Goal: Transaction & Acquisition: Purchase product/service

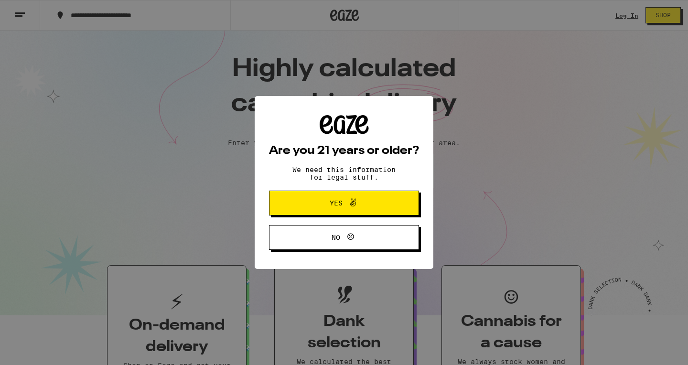
click at [374, 207] on span "Yes" at bounding box center [344, 203] width 73 height 12
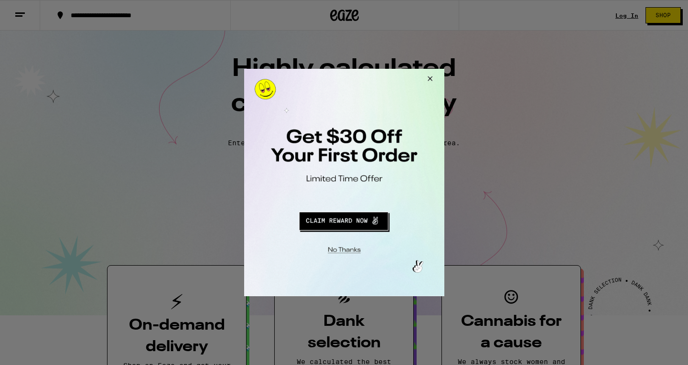
click at [431, 80] on button "Close Modal" at bounding box center [428, 80] width 26 height 23
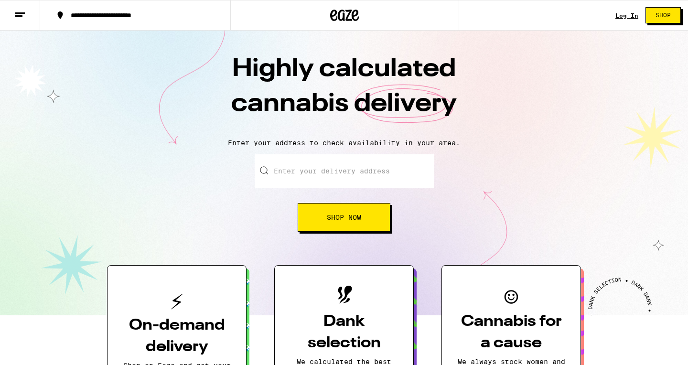
click at [623, 17] on link "Log In" at bounding box center [627, 15] width 23 height 6
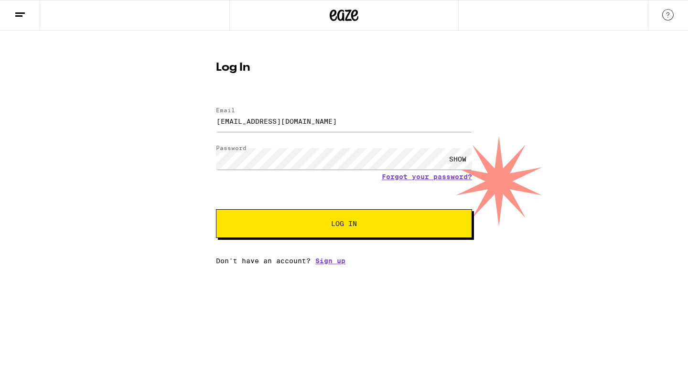
click at [453, 160] on div "SHOW" at bounding box center [458, 159] width 29 height 22
click at [364, 229] on button "Log In" at bounding box center [344, 223] width 256 height 29
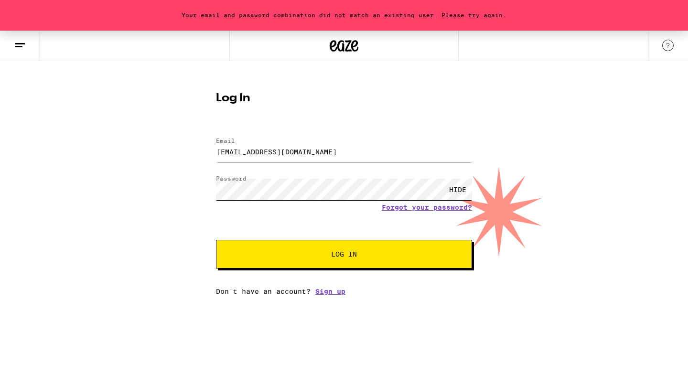
click at [216, 240] on button "Log In" at bounding box center [344, 254] width 256 height 29
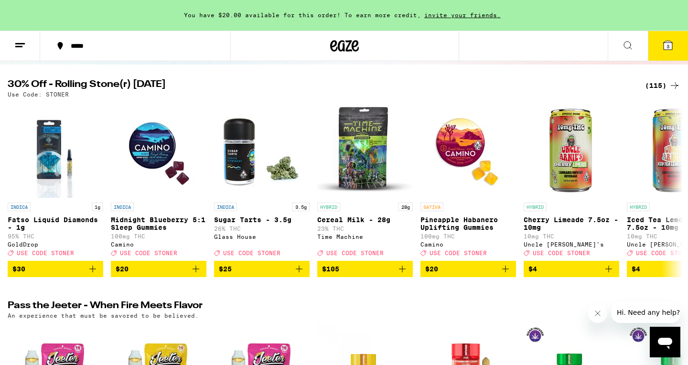
scroll to position [92, 0]
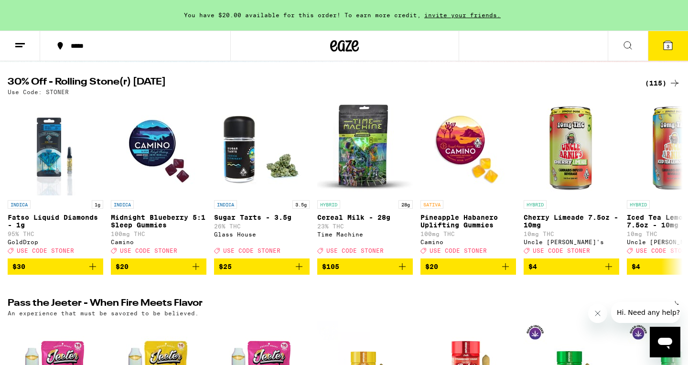
click at [665, 81] on div "(115)" at bounding box center [662, 82] width 35 height 11
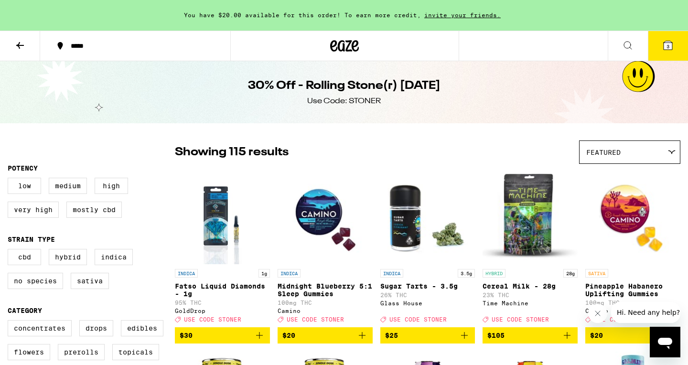
click at [666, 45] on icon at bounding box center [668, 45] width 9 height 9
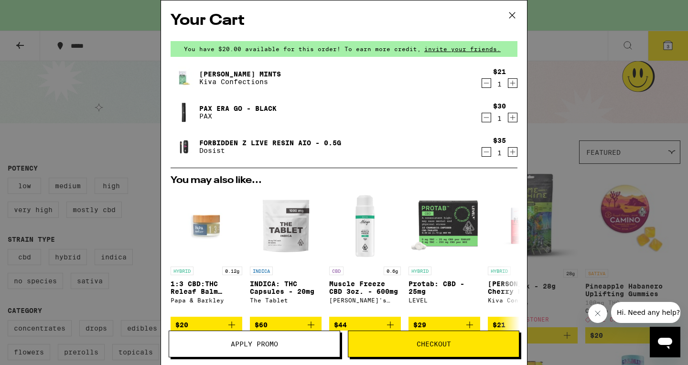
click at [486, 152] on icon "Decrement" at bounding box center [486, 151] width 9 height 11
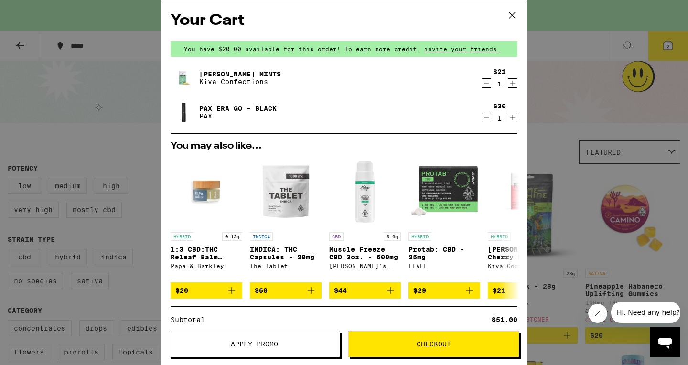
click at [487, 117] on icon "Decrement" at bounding box center [486, 117] width 9 height 11
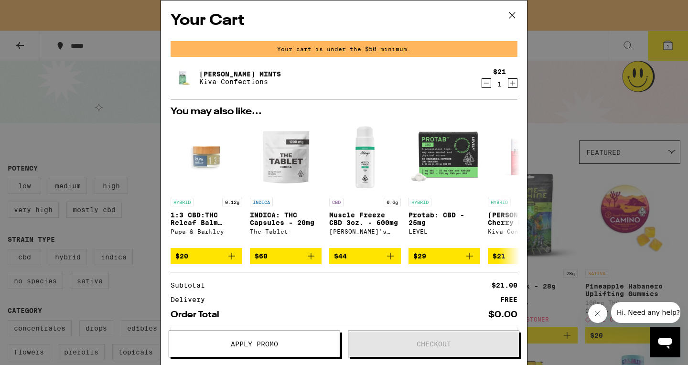
click at [100, 54] on div "Your Cart Your cart is under the $50 minimum. [PERSON_NAME] Mints Kiva Confecti…" at bounding box center [344, 182] width 688 height 365
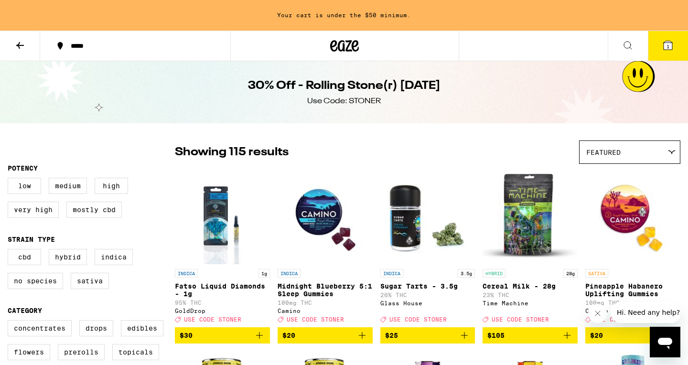
click at [22, 43] on icon at bounding box center [19, 45] width 11 height 11
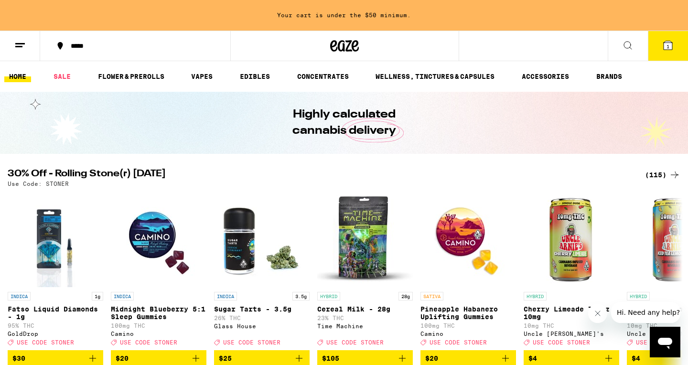
click at [22, 41] on icon at bounding box center [19, 45] width 11 height 11
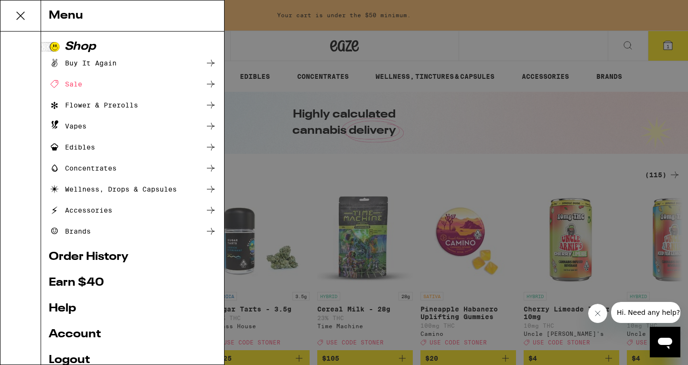
click at [22, 41] on div "Menu Shop Buy It Again Sale Flower & Prerolls Vapes Edibles Concentrates Wellne…" at bounding box center [344, 182] width 688 height 365
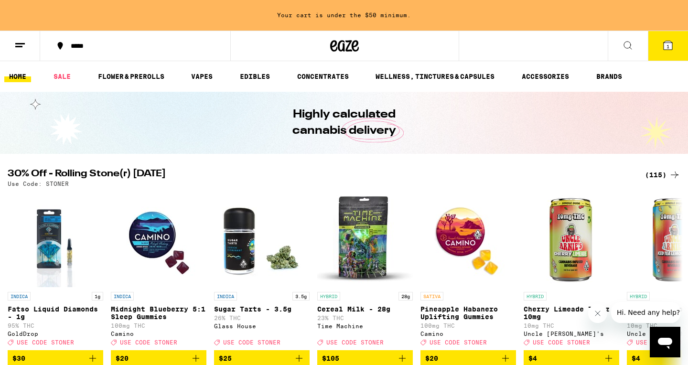
click at [22, 41] on icon at bounding box center [19, 45] width 11 height 11
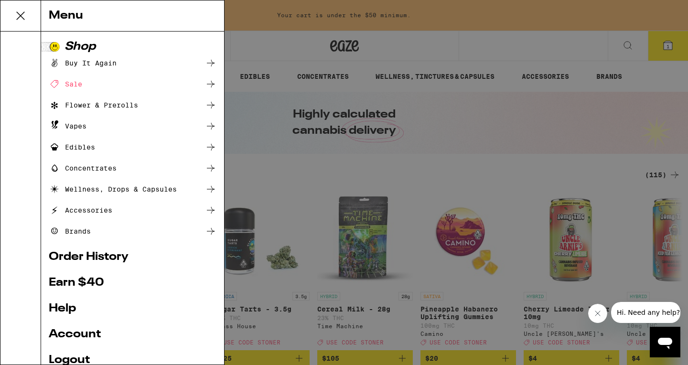
click at [80, 358] on link "Logout" at bounding box center [133, 360] width 168 height 11
